Goal: Navigation & Orientation: Find specific page/section

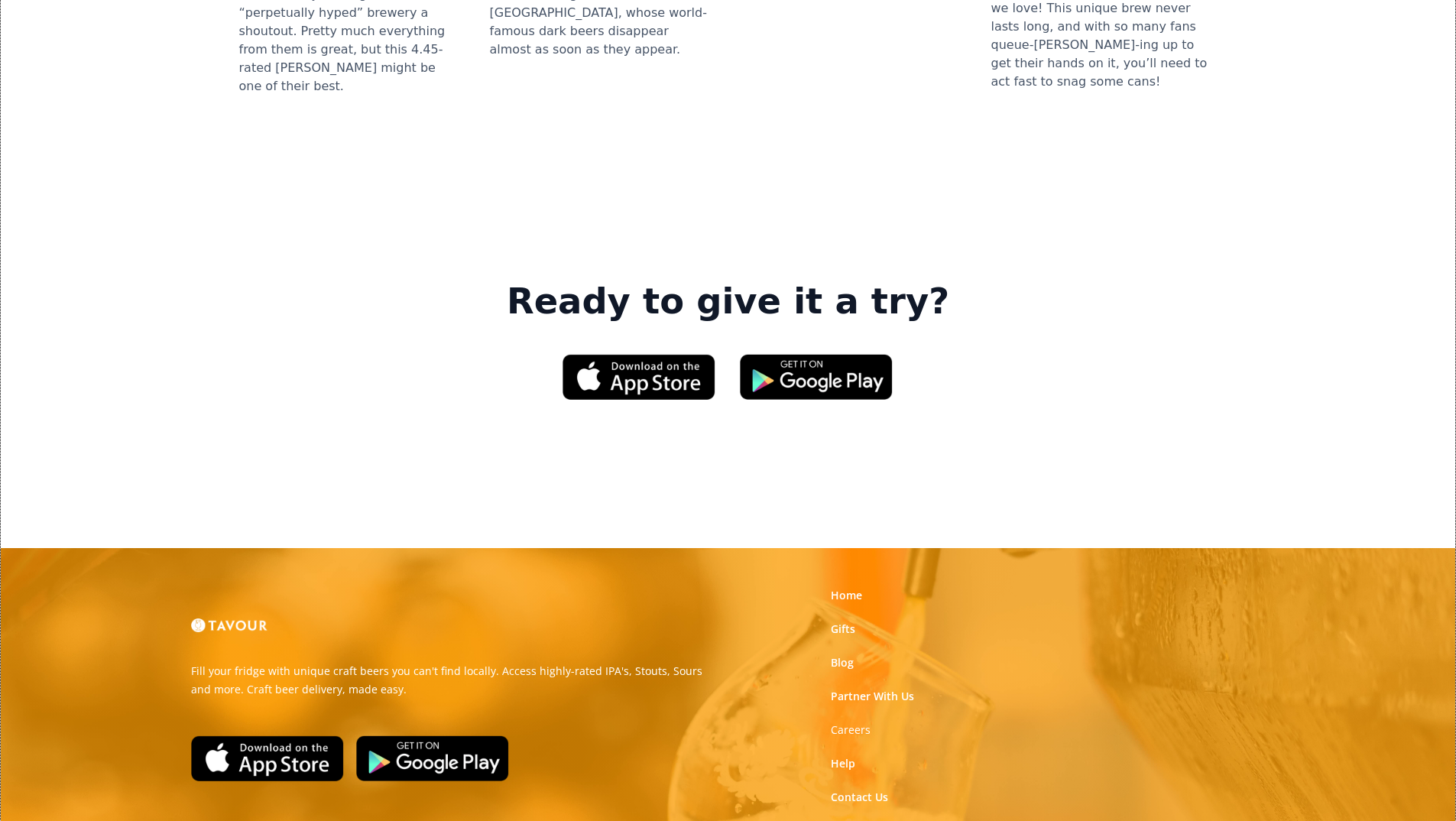
scroll to position [2223, 0]
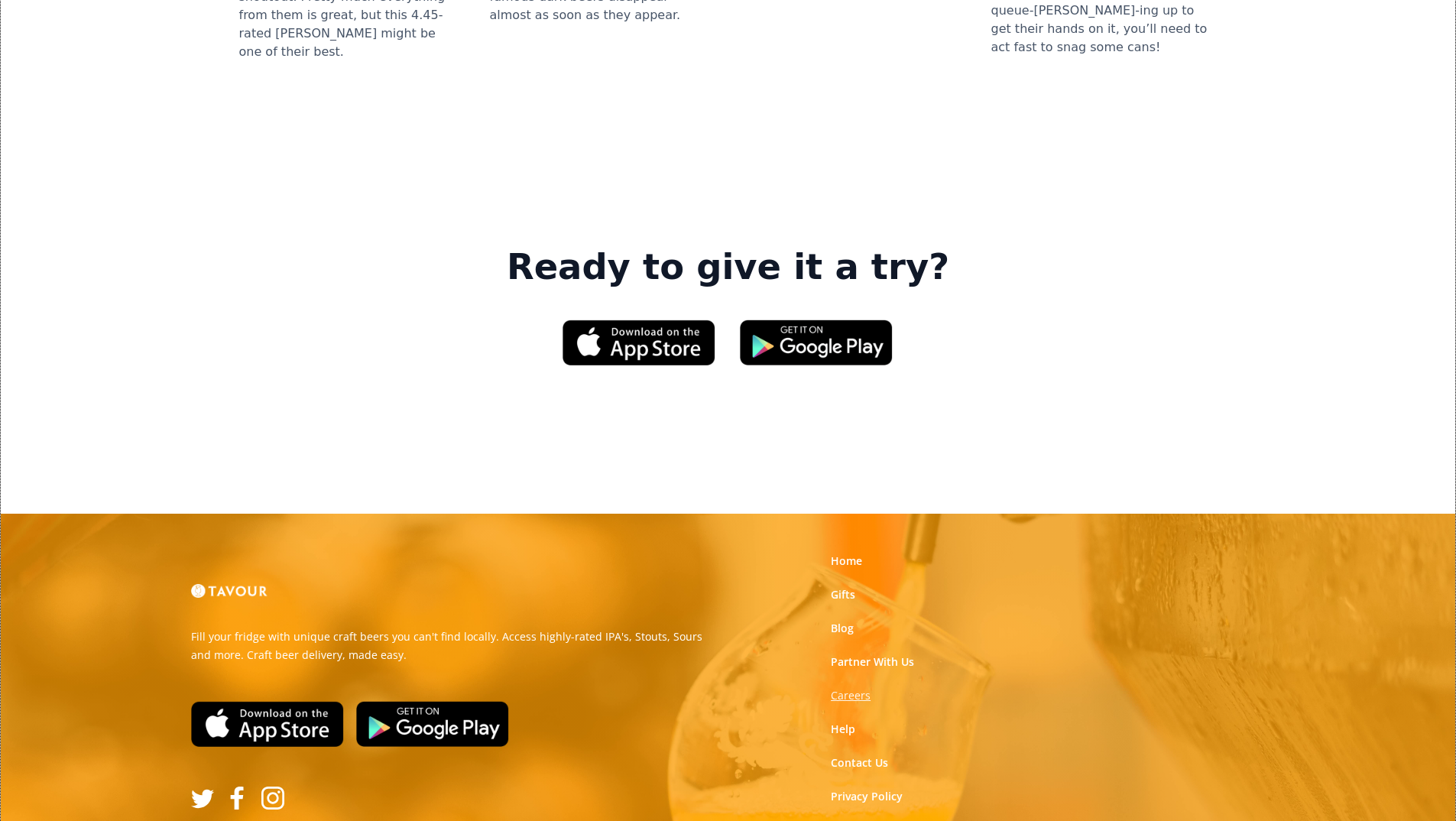
click at [844, 688] on strong "Careers" at bounding box center [850, 695] width 40 height 15
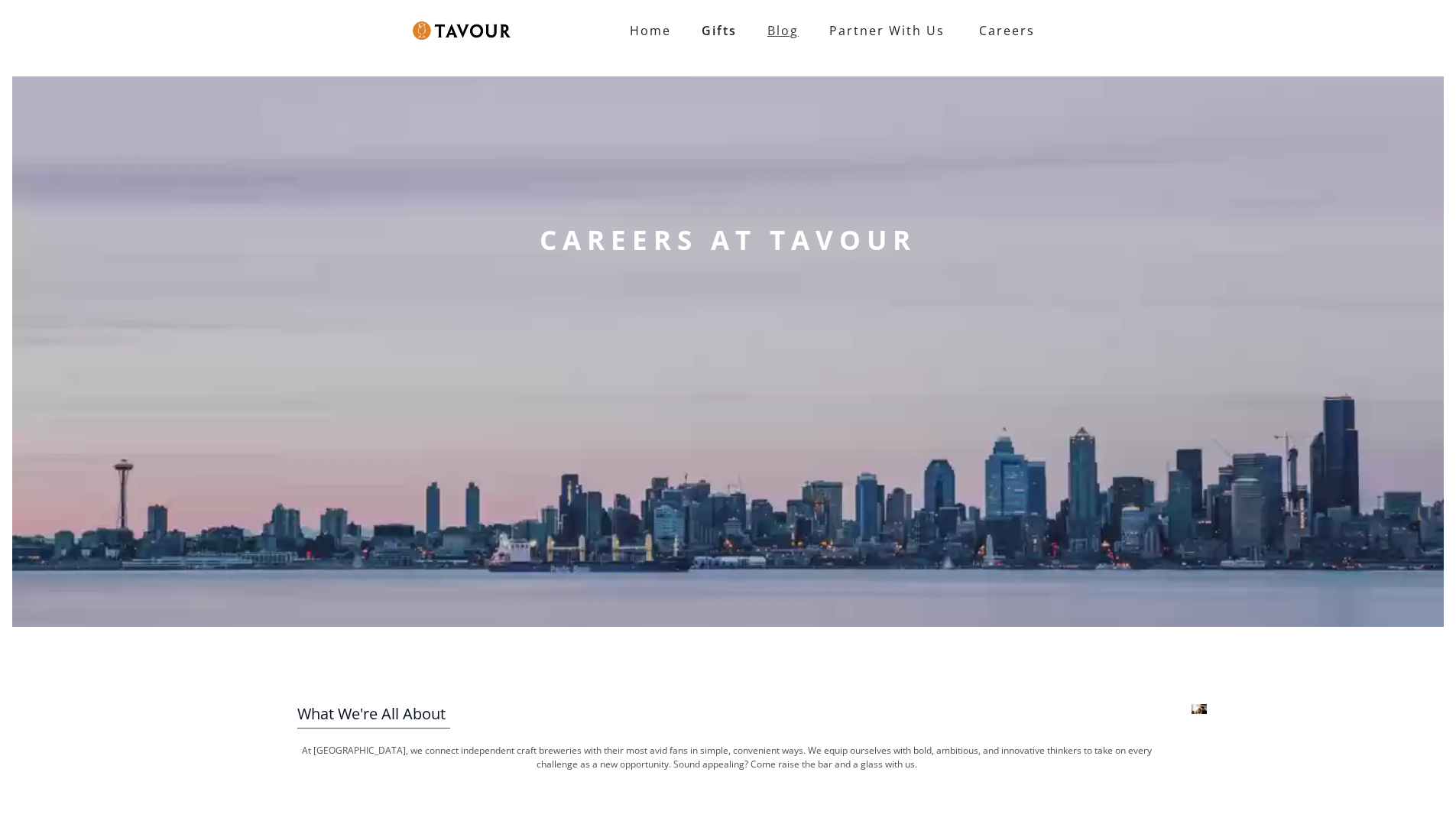
click at [776, 23] on link "Blog" at bounding box center [783, 30] width 62 height 30
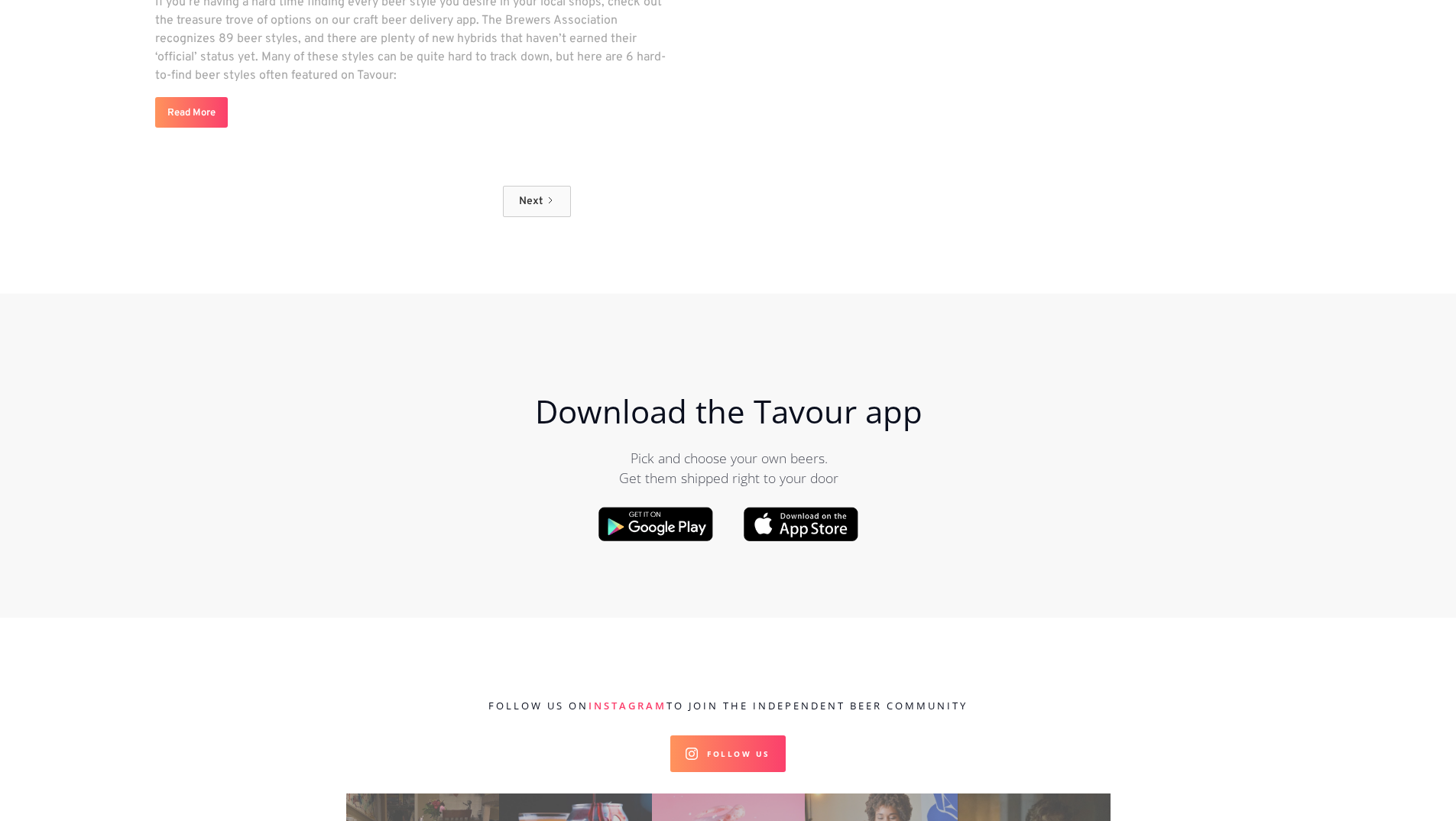
scroll to position [15831, 0]
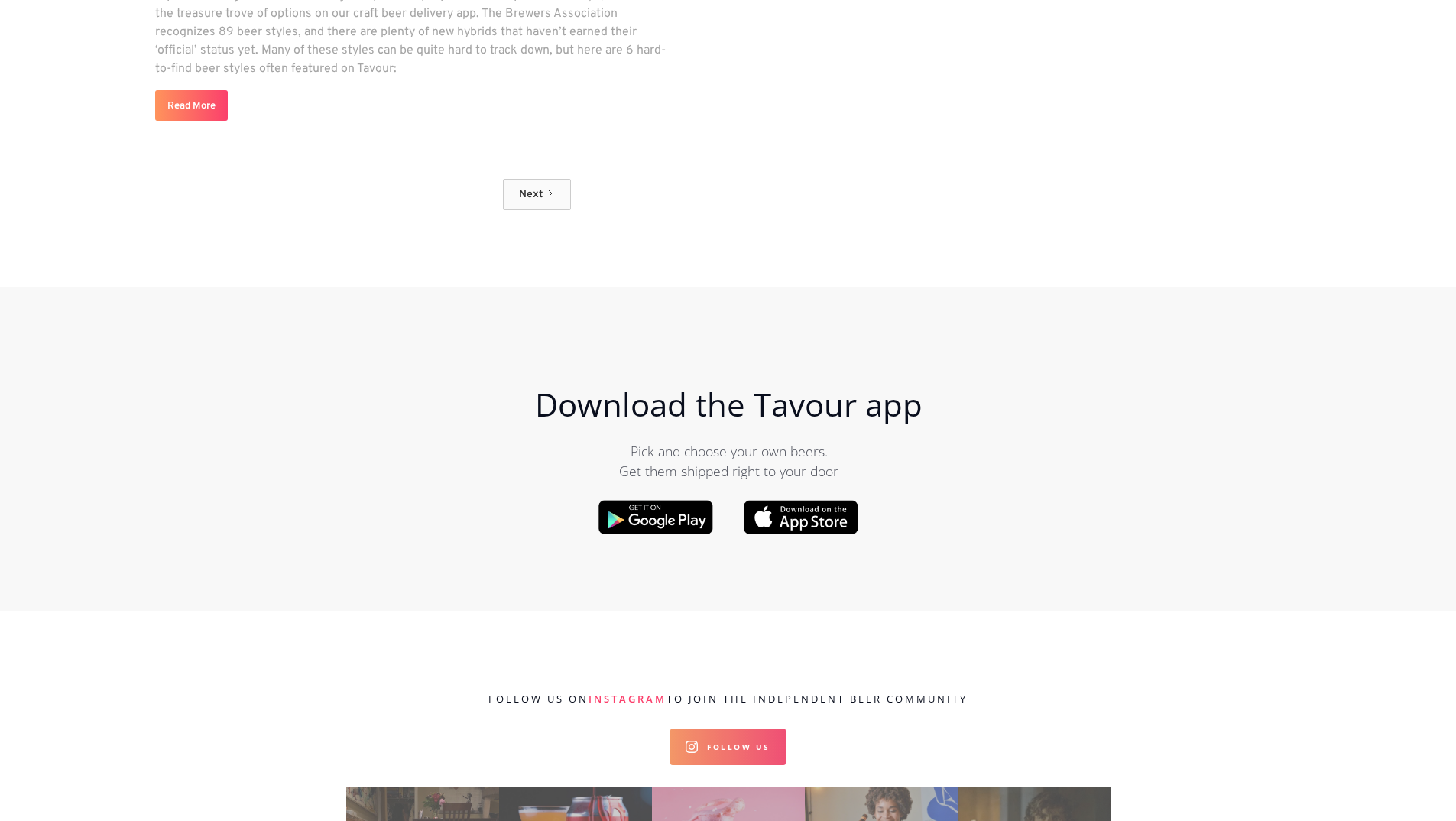
click at [692, 729] on link "Follow Us" at bounding box center [728, 747] width 115 height 37
